Goal: Information Seeking & Learning: Learn about a topic

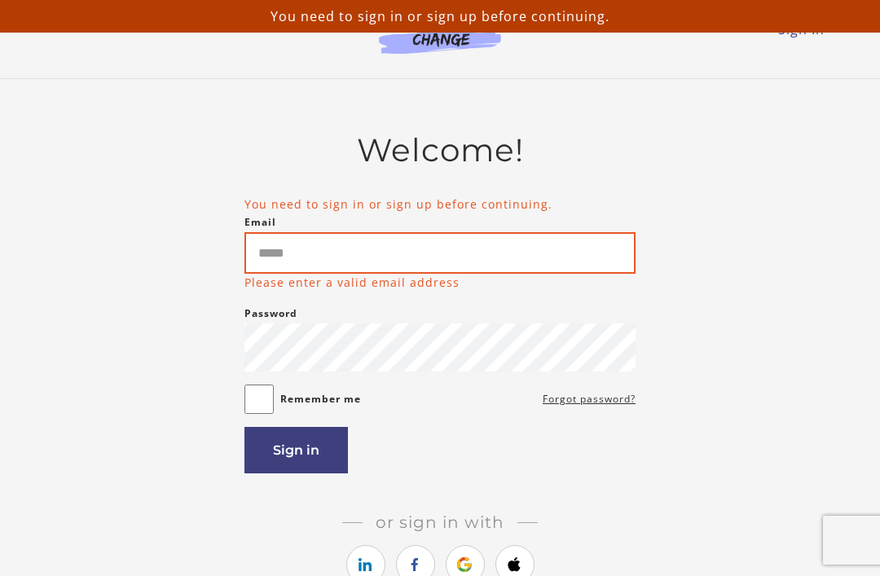
click at [402, 247] on input "Email" at bounding box center [439, 253] width 391 height 42
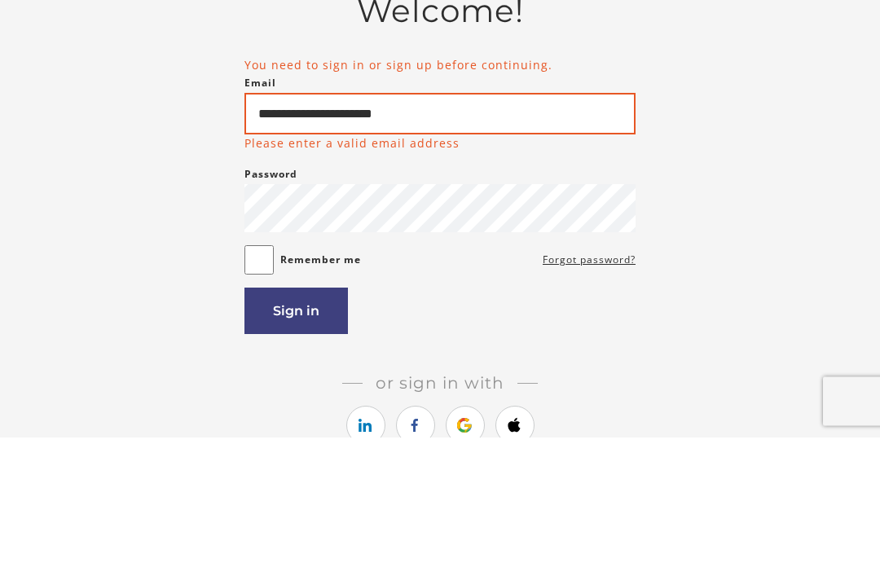
type input "**********"
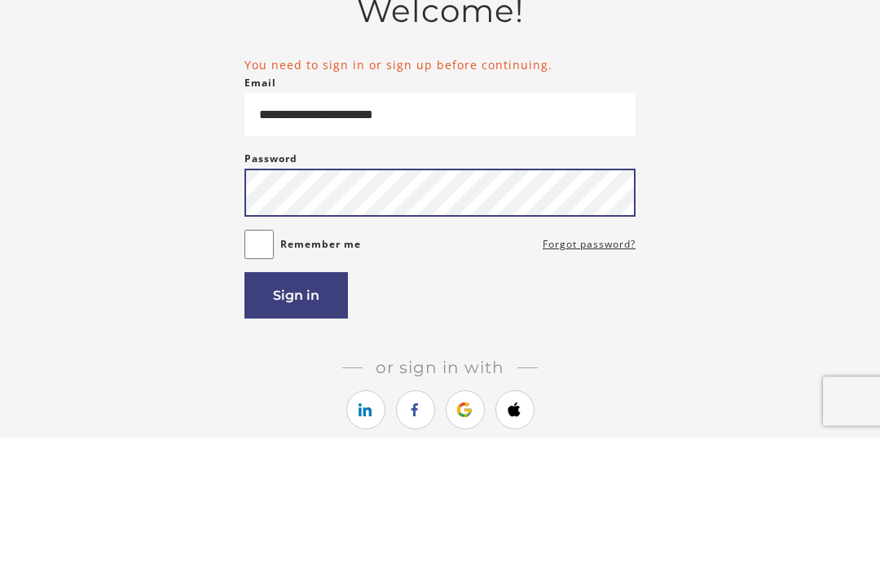
click at [296, 411] on button "Sign in" at bounding box center [295, 434] width 103 height 46
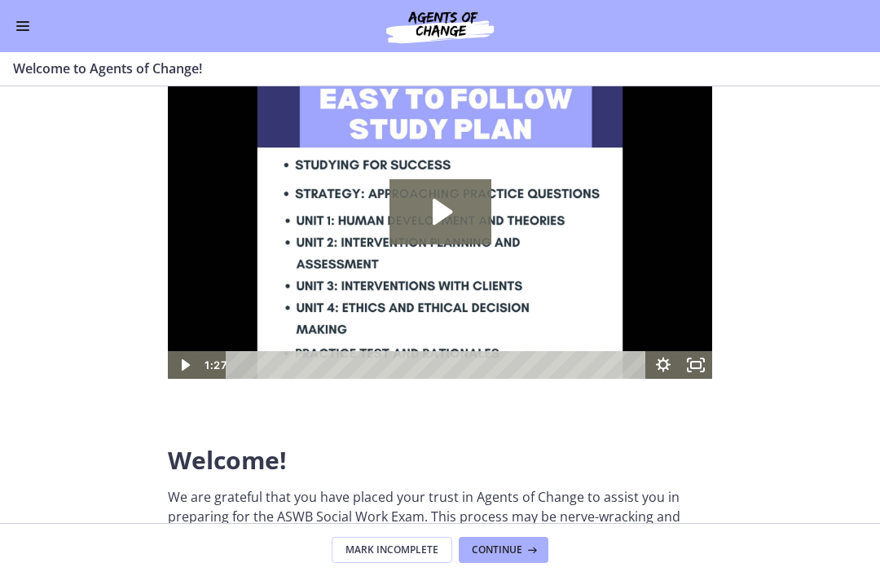
click at [496, 543] on span "Continue" at bounding box center [497, 549] width 50 height 13
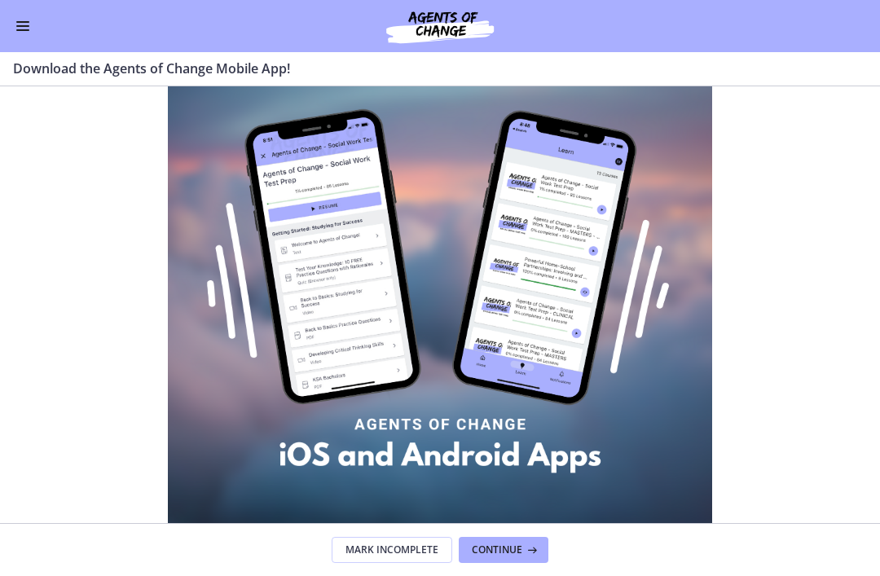
scroll to position [116, 0]
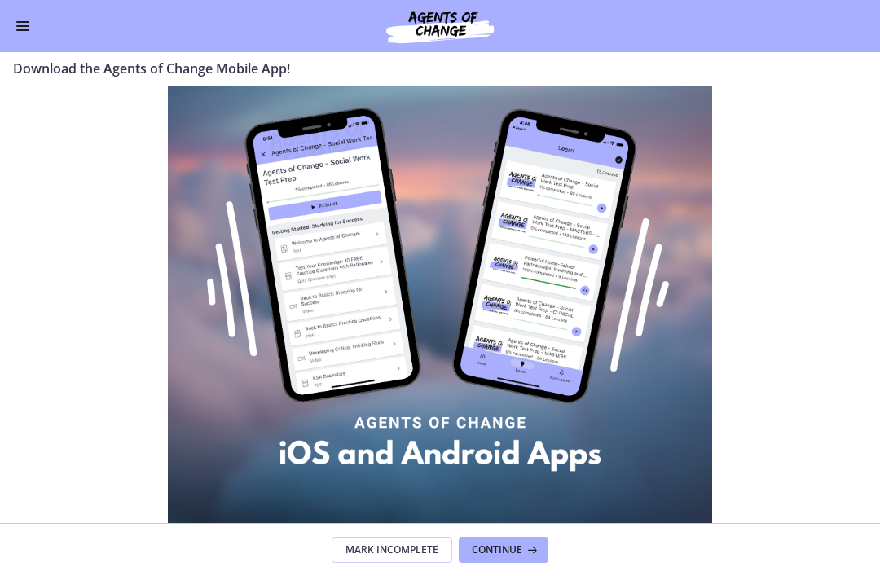
click at [557, 563] on footer "Mark Incomplete Continue" at bounding box center [440, 549] width 880 height 53
click at [236, 76] on h3 "Download the Agents of Change Mobile App!" at bounding box center [430, 69] width 834 height 20
click at [134, 136] on section "Did you know that Agents of Change has a mobile app for both Apple and Android …" at bounding box center [440, 304] width 880 height 437
click at [516, 546] on span "Continue" at bounding box center [497, 549] width 50 height 13
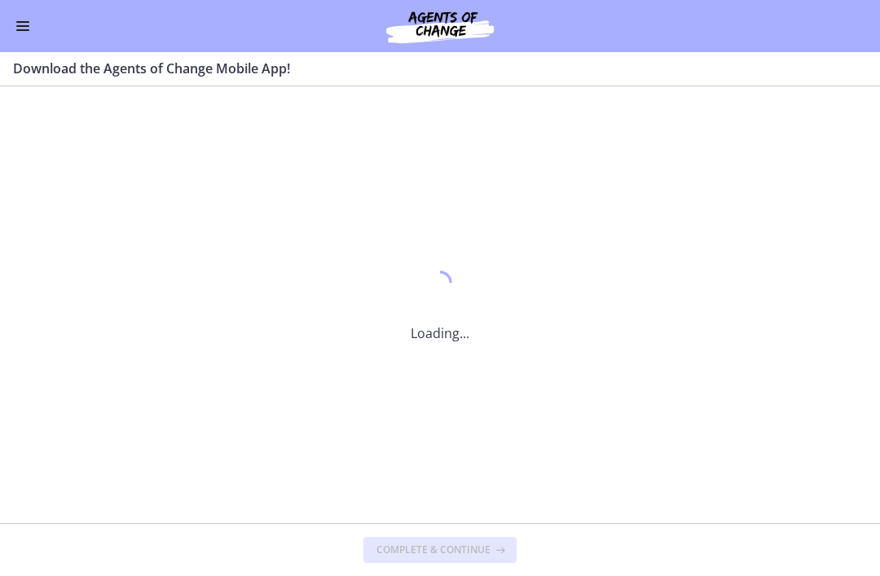
scroll to position [0, 0]
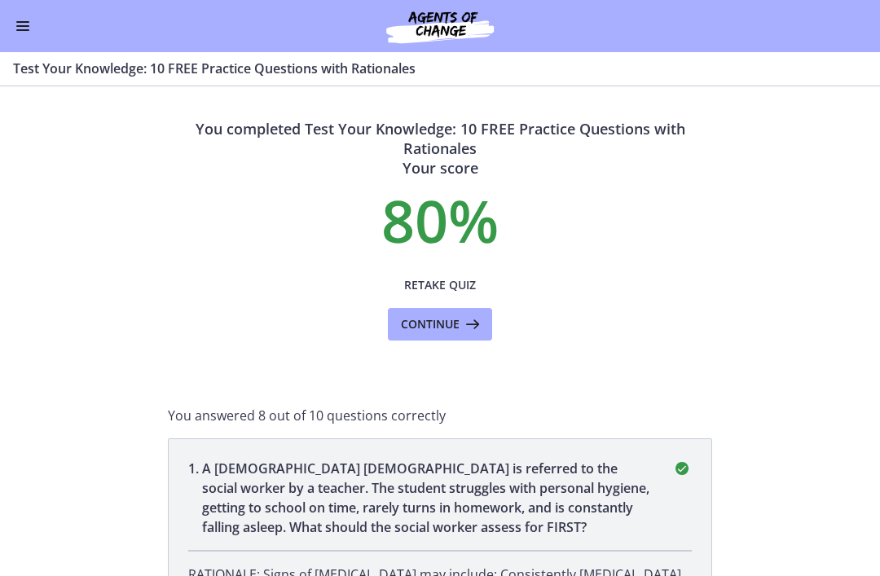
click at [795, 374] on section "You completed Test Your Knowledge: 10 FREE Practice Questions with Rationales Y…" at bounding box center [440, 331] width 880 height 490
click at [77, 21] on div "Go to Dashboard" at bounding box center [440, 26] width 880 height 52
click at [26, 29] on button "Enable menu" at bounding box center [23, 26] width 20 height 20
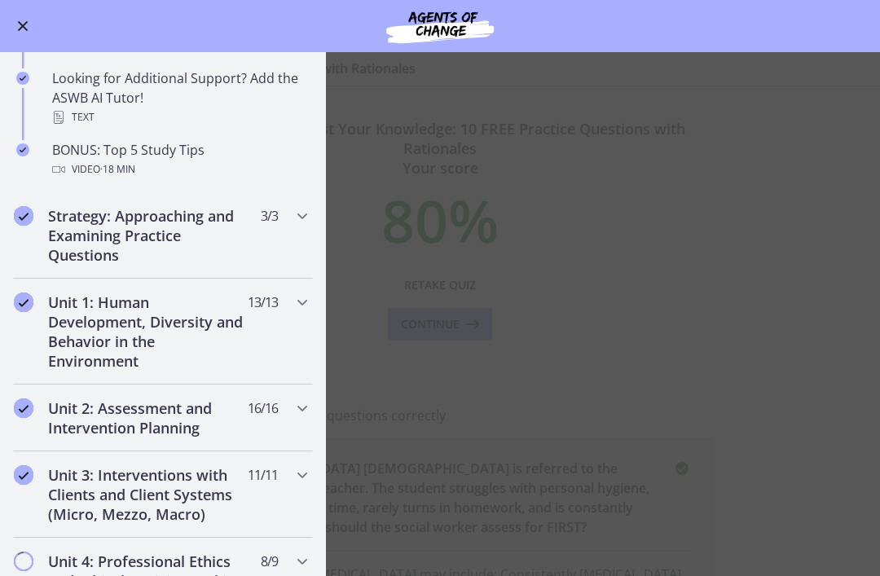
scroll to position [761, 0]
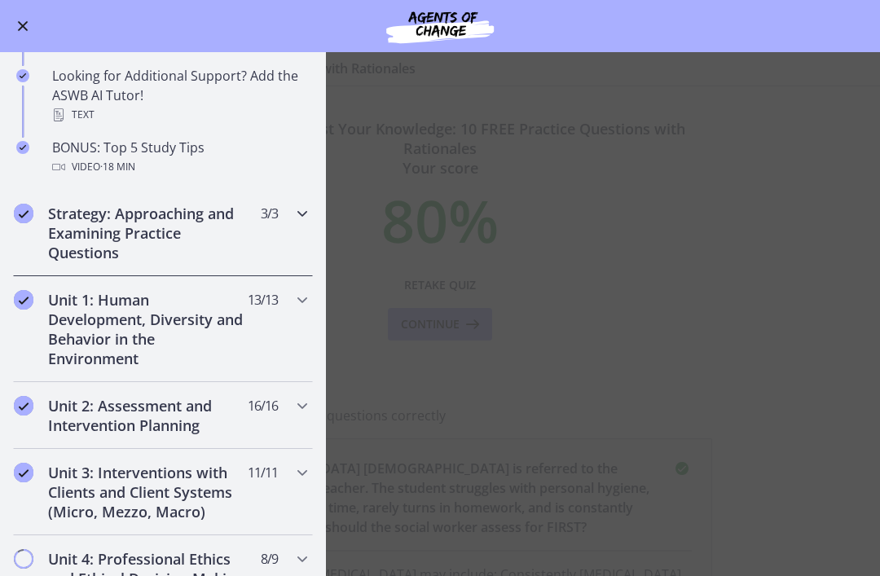
click at [297, 223] on span "Chapters" at bounding box center [302, 214] width 20 height 20
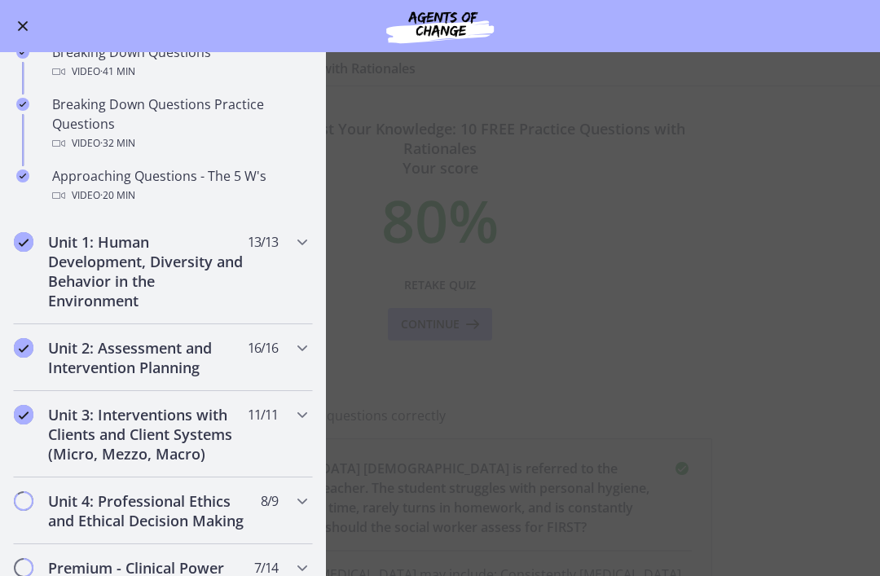
scroll to position [363, 0]
click at [251, 265] on div "Unit 1: Human Development, Diversity and Behavior in the Environment 13 / 13 Co…" at bounding box center [163, 270] width 300 height 106
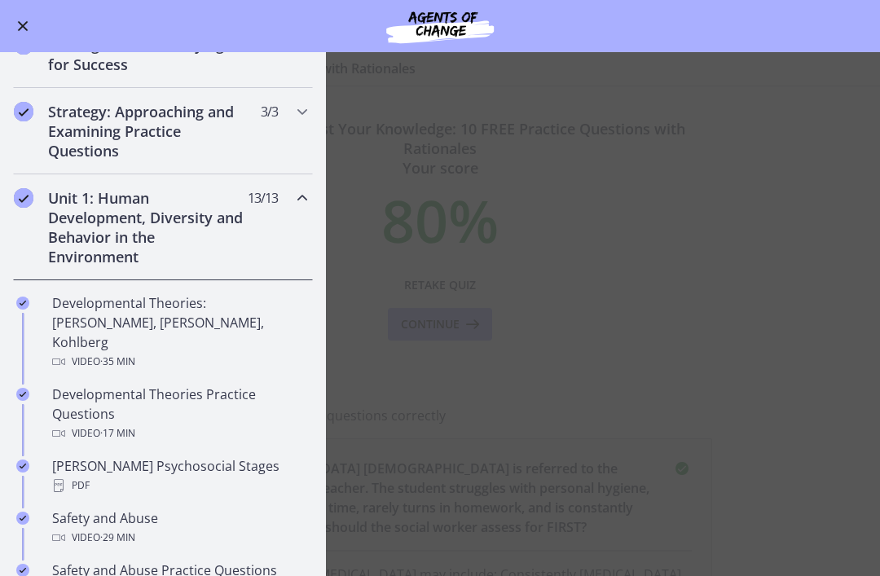
scroll to position [210, 0]
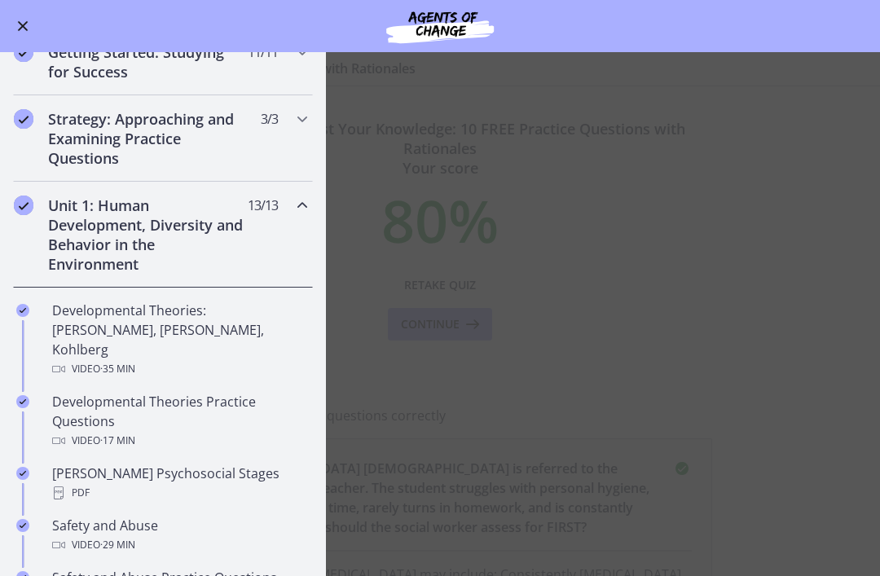
click at [167, 332] on div "Developmental Theories: [PERSON_NAME], [PERSON_NAME], Kohlberg Video · 35 min" at bounding box center [179, 340] width 254 height 78
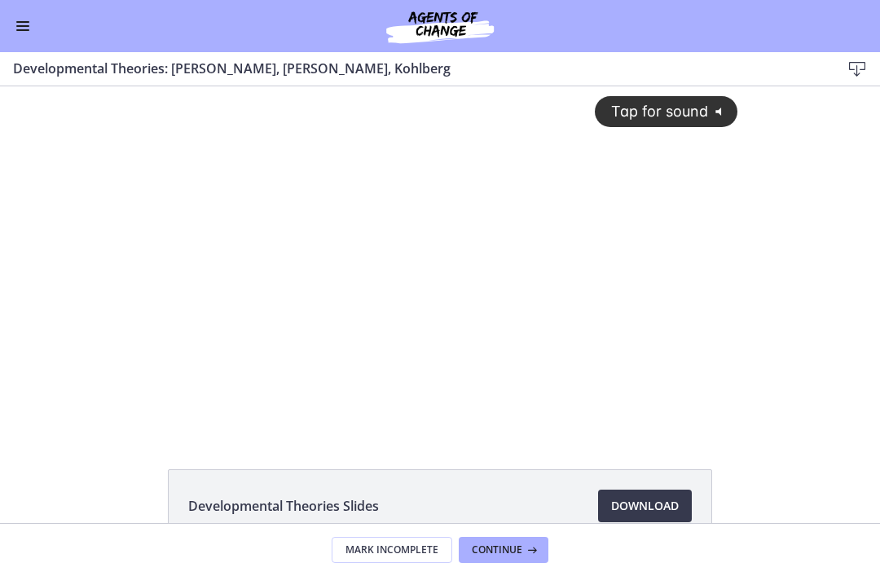
click at [204, 92] on div "Tap for sound @keyframes VOLUME_SMALL_WAVE_FLASH { 0% { opacity: 0; } 33% { opa…" at bounding box center [440, 245] width 614 height 319
click at [845, 363] on div "Tap for sound @keyframes VOLUME_SMALL_WAVE_FLASH { 0% { opacity: 0; } 33% { opa…" at bounding box center [440, 258] width 880 height 345
click at [807, 340] on div "Tap for sound @keyframes VOLUME_SMALL_WAVE_FLASH { 0% { opacity: 0; } 33% { opa…" at bounding box center [440, 258] width 880 height 345
click at [807, 162] on div "Tap for sound @keyframes VOLUME_SMALL_WAVE_FLASH { 0% { opacity: 0; } 33% { opa…" at bounding box center [440, 258] width 880 height 345
